Goal: Task Accomplishment & Management: Manage account settings

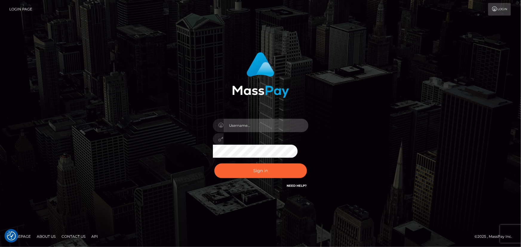
click at [271, 125] on input "text" at bounding box center [266, 125] width 85 height 13
type input "Raymundo.xcite"
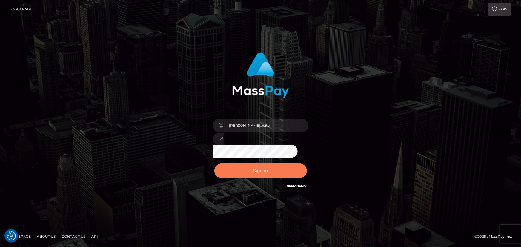
drag, startPoint x: 257, startPoint y: 165, endPoint x: 259, endPoint y: 167, distance: 3.4
click at [257, 165] on button "Sign in" at bounding box center [260, 171] width 93 height 15
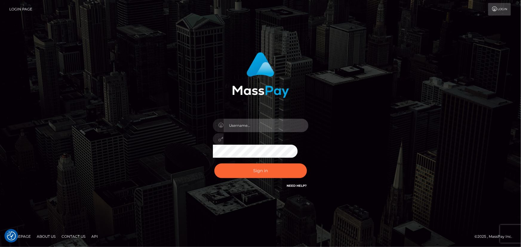
click at [266, 126] on input "text" at bounding box center [266, 125] width 85 height 13
type input "Raymundo.xcite"
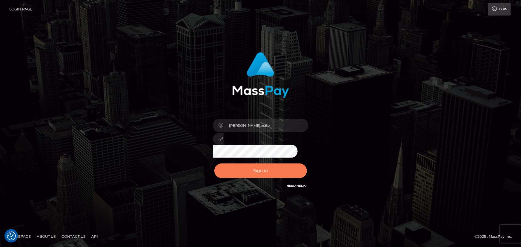
click at [265, 171] on button "Sign in" at bounding box center [260, 171] width 93 height 15
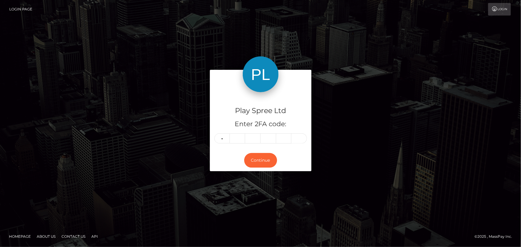
type input "4"
type input "9"
type input "2"
type input "9"
type input "3"
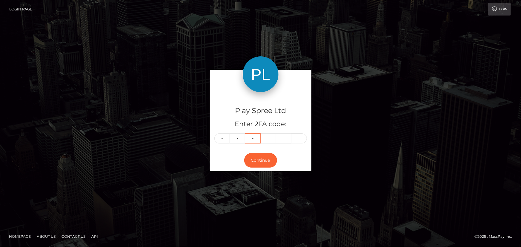
type input "8"
type input "9"
type input "1"
type input "7"
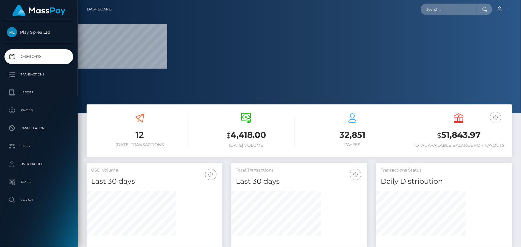
click at [466, 135] on h3 "$ 51,843.97" at bounding box center [458, 135] width 97 height 12
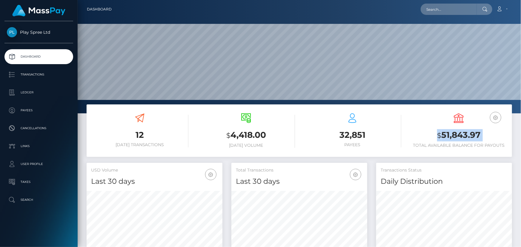
scroll to position [106, 136]
copy div "$ 51,843.97"
